Goal: Information Seeking & Learning: Learn about a topic

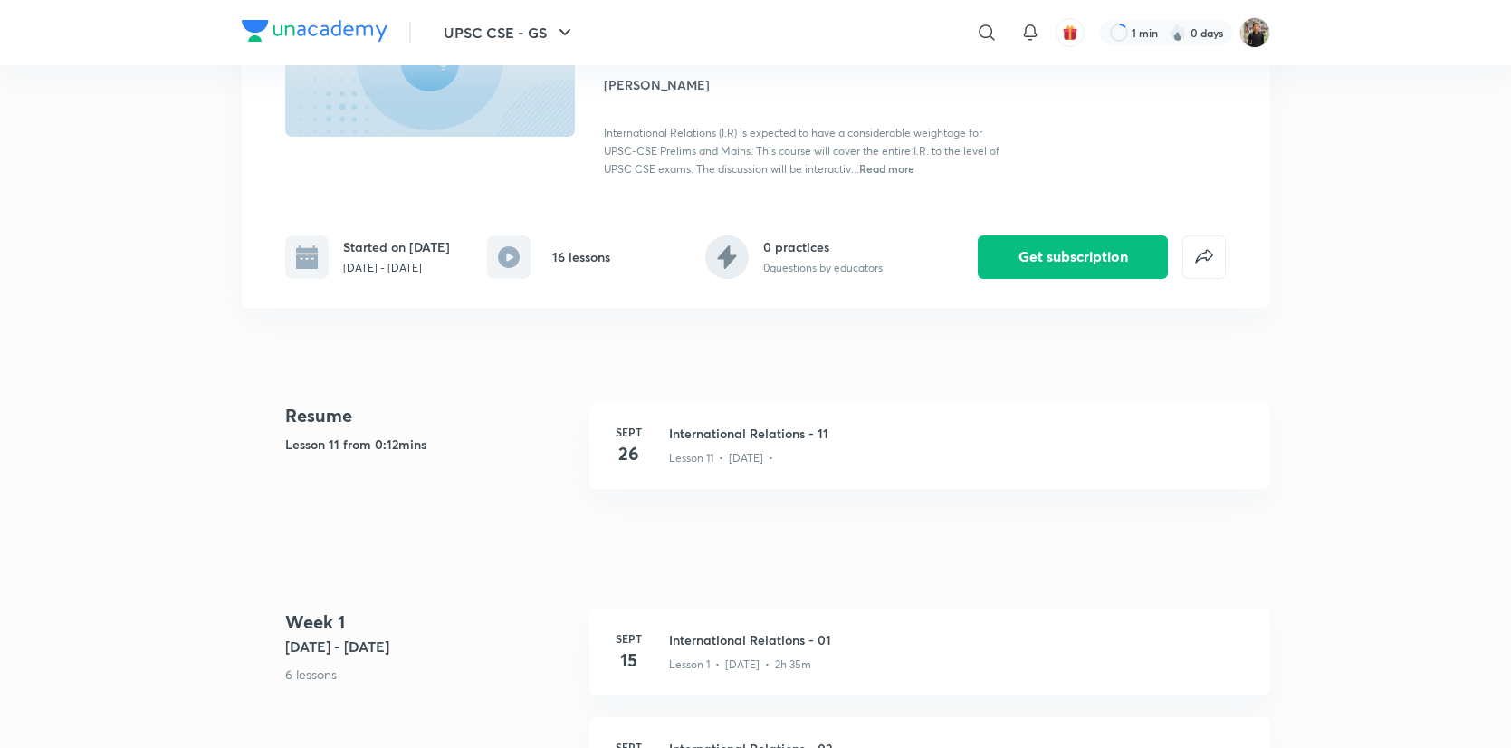
scroll to position [221, 0]
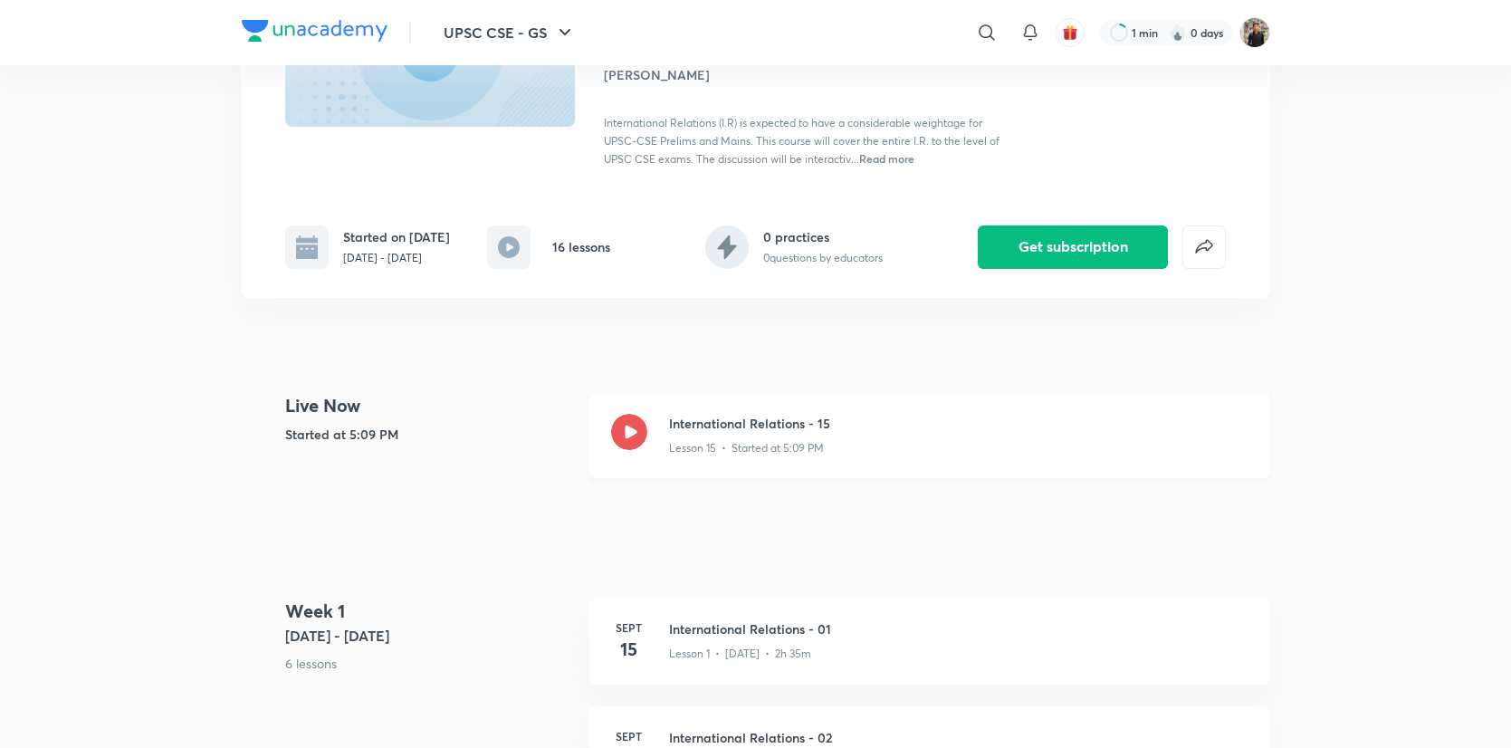
click at [635, 450] on icon at bounding box center [629, 432] width 36 height 36
